Goal: Share content: Share content

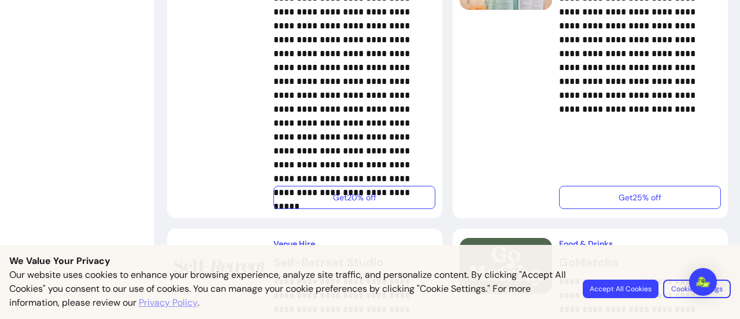
scroll to position [828, 0]
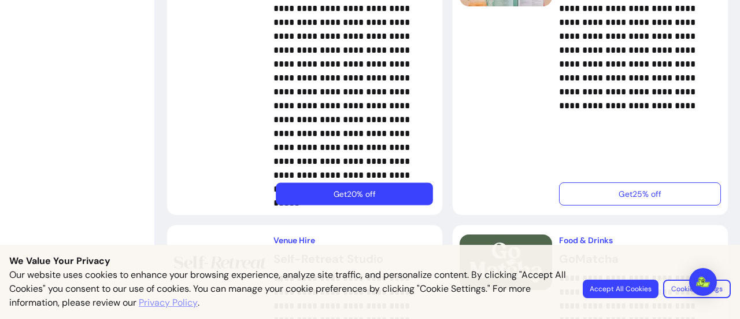
click at [357, 190] on button "Get 20% off" at bounding box center [354, 194] width 157 height 23
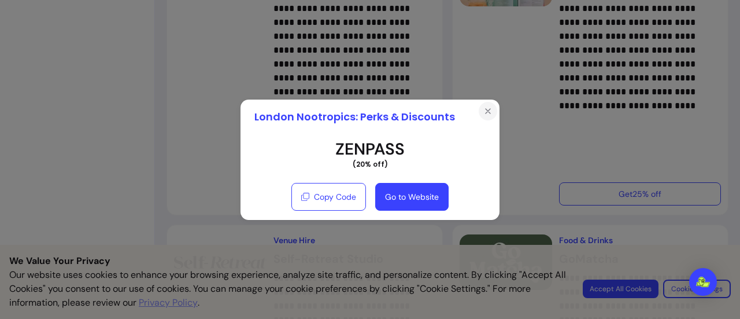
click at [484, 111] on icon "Close" at bounding box center [487, 110] width 9 height 9
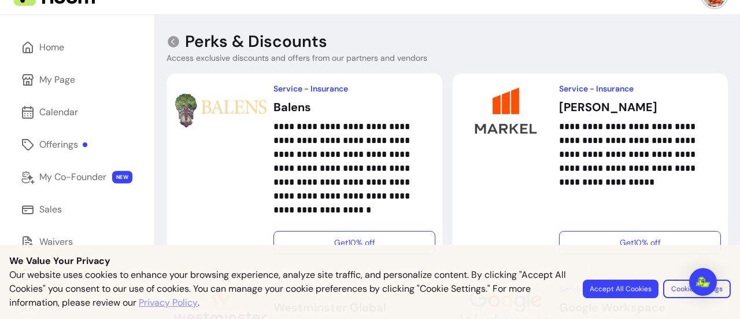
scroll to position [0, 0]
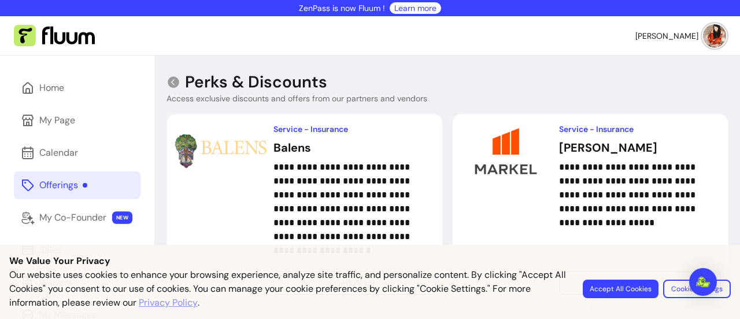
click at [54, 187] on div "Offerings" at bounding box center [63, 185] width 48 height 14
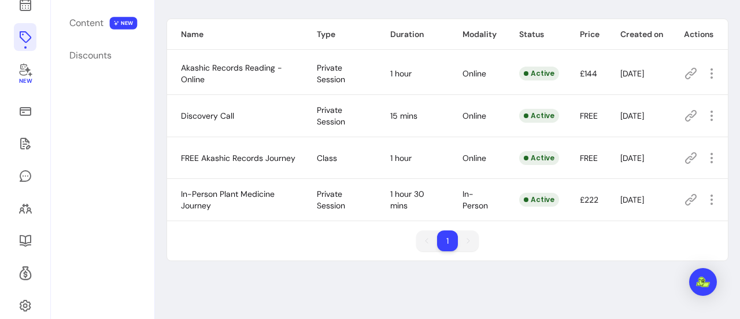
scroll to position [150, 0]
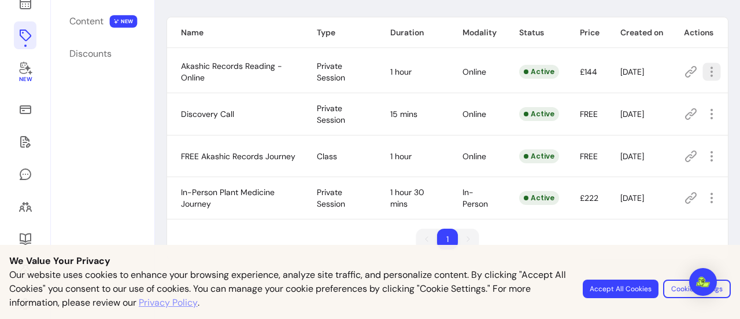
click at [705, 72] on icon "button" at bounding box center [711, 71] width 13 height 13
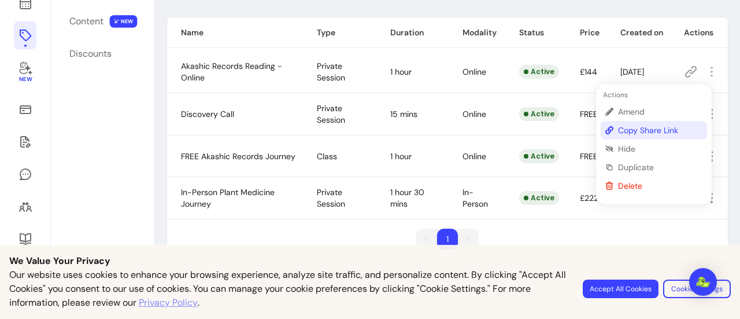
click at [618, 127] on span "Copy Share Link" at bounding box center [660, 130] width 84 height 12
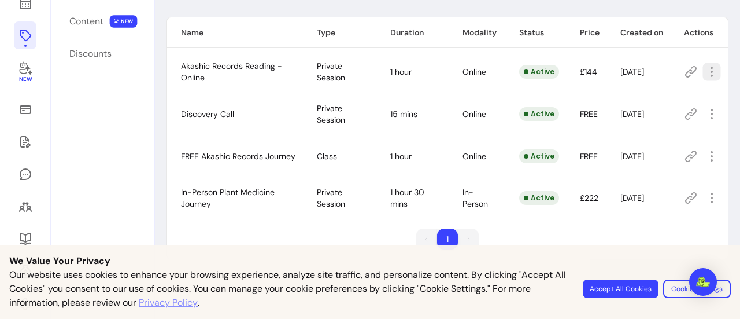
click at [705, 71] on icon "button" at bounding box center [711, 71] width 13 height 13
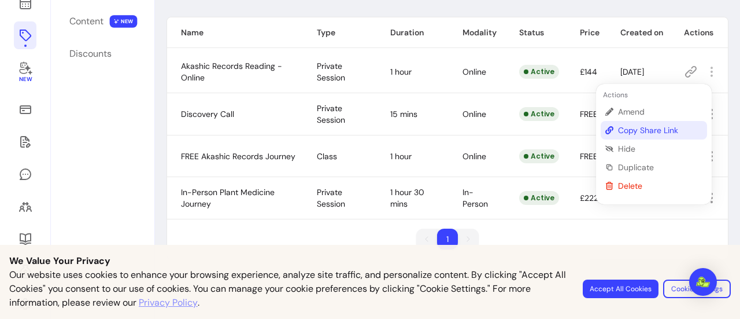
click at [670, 125] on span "Copy Share Link" at bounding box center [660, 130] width 84 height 12
